Goal: Find specific page/section: Find specific page/section

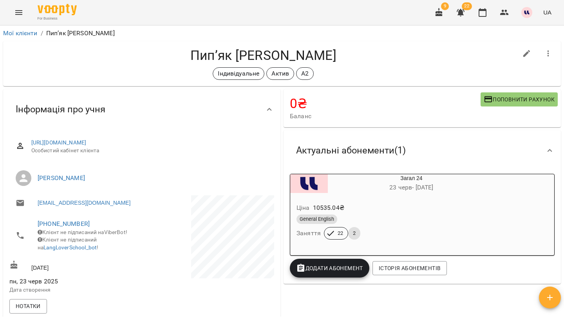
click at [464, 20] on button "button" at bounding box center [460, 12] width 19 height 19
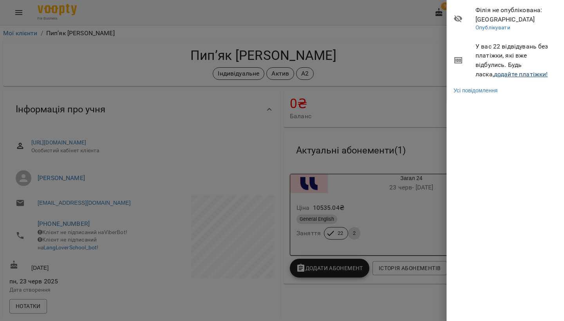
click at [494, 72] on link "додайте платіжки!" at bounding box center [521, 73] width 54 height 7
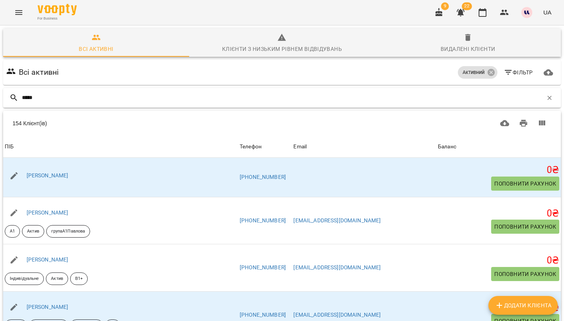
type input "******"
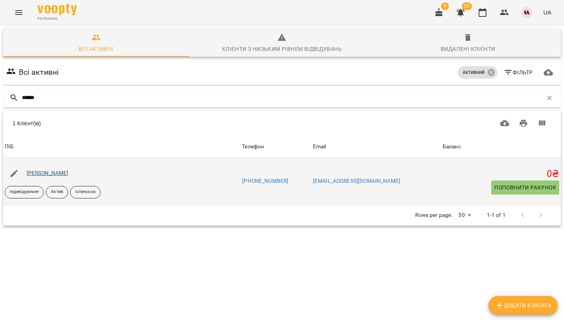
click at [69, 173] on link "[PERSON_NAME]" at bounding box center [48, 173] width 42 height 6
